Goal: Transaction & Acquisition: Purchase product/service

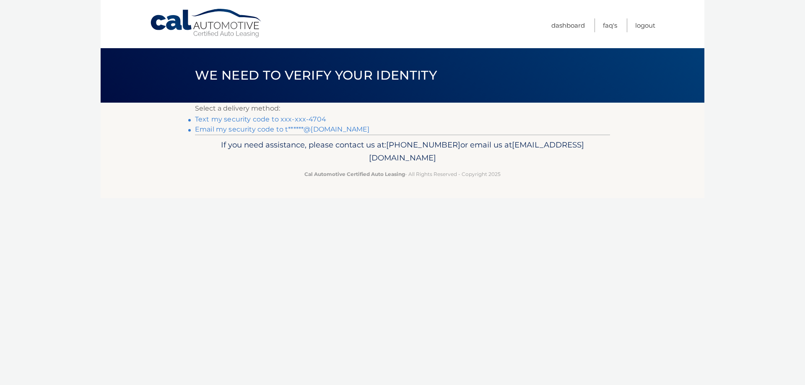
click at [234, 119] on link "Text my security code to xxx-xxx-4704" at bounding box center [260, 119] width 131 height 8
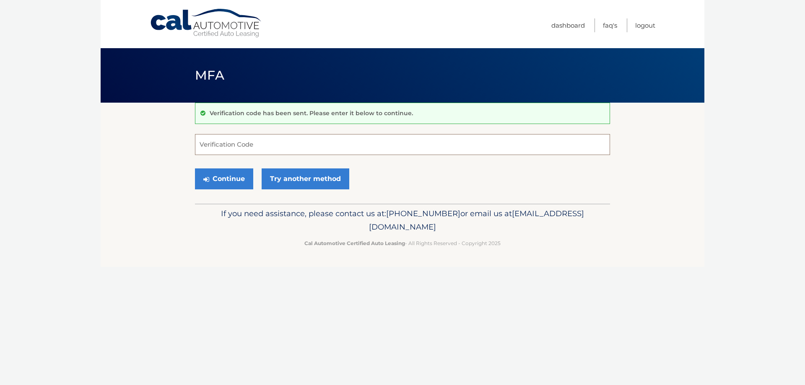
click at [239, 140] on input "Verification Code" at bounding box center [402, 144] width 415 height 21
type input "052933"
click at [235, 180] on button "Continue" at bounding box center [224, 179] width 58 height 21
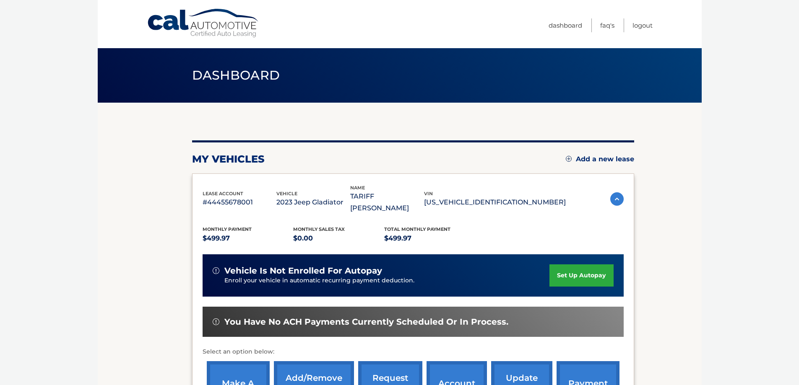
scroll to position [123, 0]
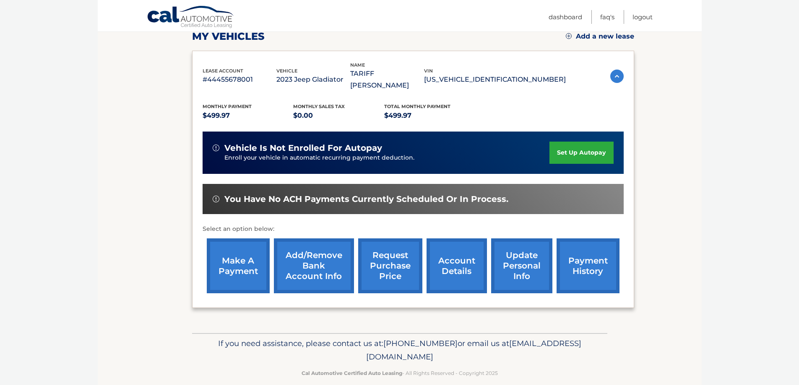
click at [250, 259] on link "make a payment" at bounding box center [238, 266] width 63 height 55
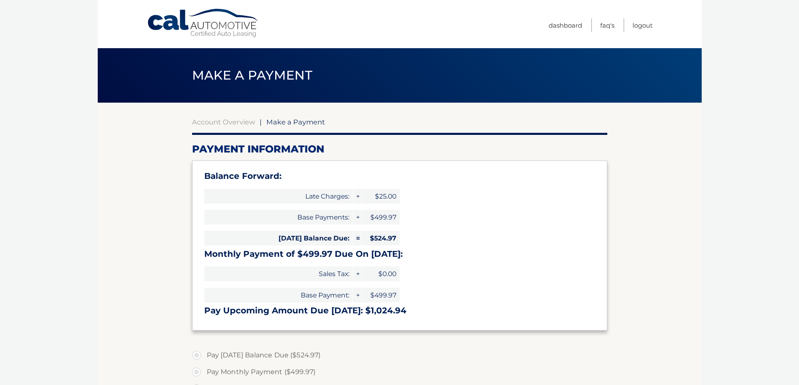
select select "ZjYyOTcyNDgtNmQ0Yy00ZDJmLWI0OGUtMDgxMTEwZmM1MzNi"
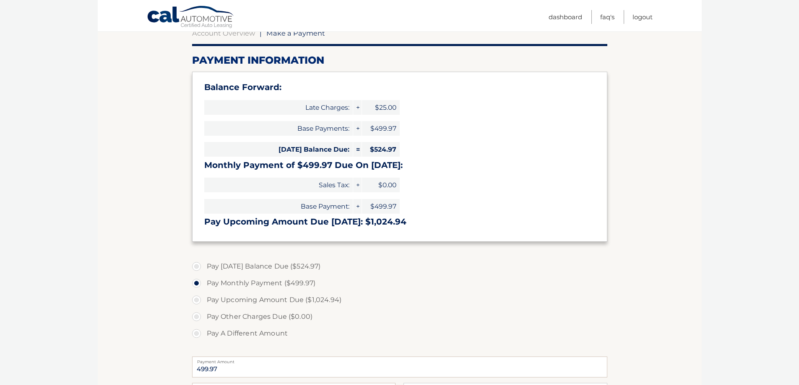
scroll to position [168, 0]
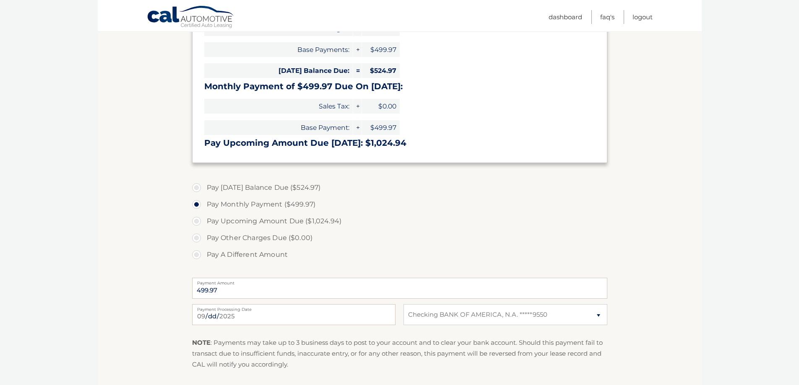
click at [197, 187] on label "Pay Today's Balance Due ($524.97)" at bounding box center [399, 187] width 415 height 17
click at [197, 187] on input "Pay Today's Balance Due ($524.97)" at bounding box center [199, 185] width 8 height 13
radio input "true"
type input "524.97"
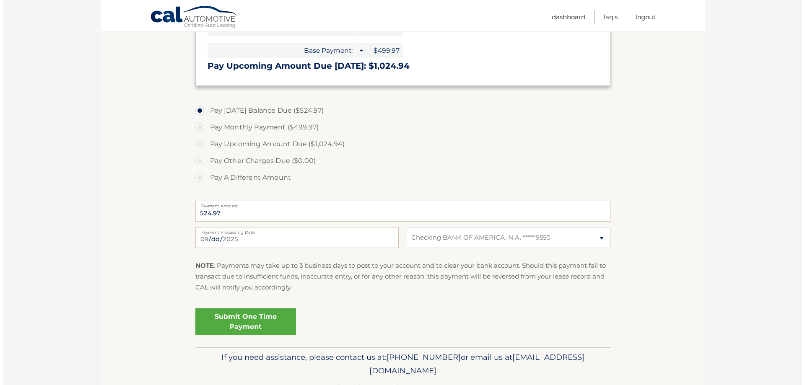
scroll to position [252, 0]
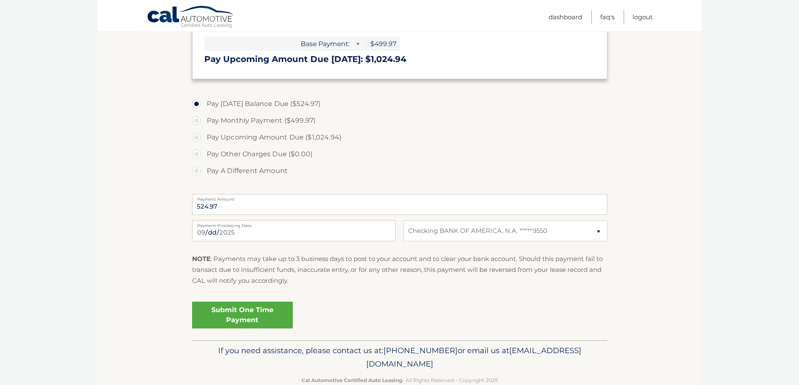
click at [246, 310] on link "Submit One Time Payment" at bounding box center [242, 315] width 101 height 27
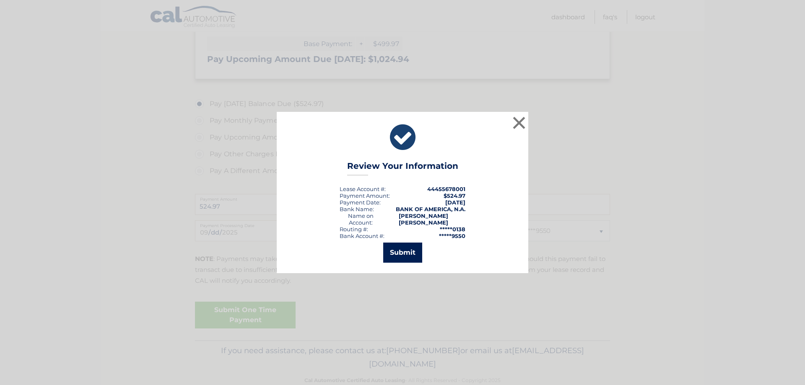
click at [401, 247] on button "Submit" at bounding box center [402, 253] width 39 height 20
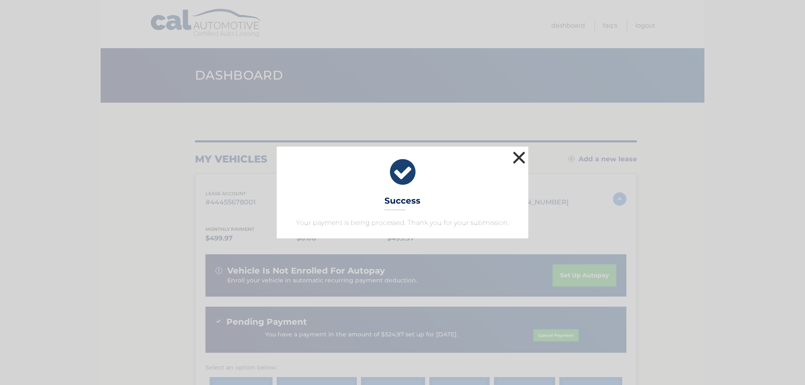
click at [520, 154] on button "×" at bounding box center [519, 157] width 17 height 17
